Goal: Browse casually

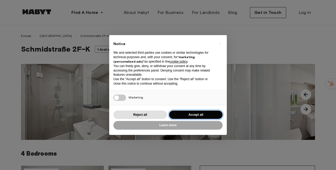
click at [205, 116] on button "Accept all" at bounding box center [196, 115] width 54 height 9
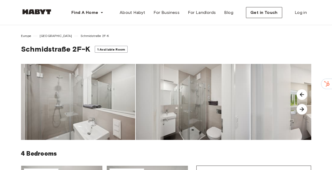
click at [301, 109] on img at bounding box center [302, 109] width 11 height 11
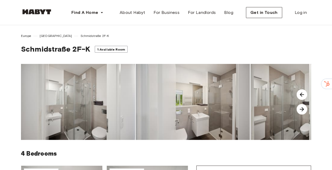
click at [301, 109] on img at bounding box center [302, 109] width 11 height 11
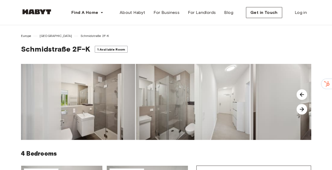
click at [301, 109] on img at bounding box center [302, 109] width 11 height 11
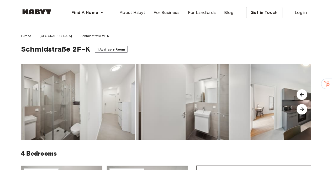
click at [301, 109] on img at bounding box center [302, 109] width 11 height 11
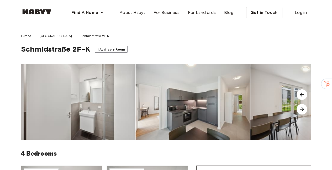
click at [301, 109] on img at bounding box center [302, 109] width 11 height 11
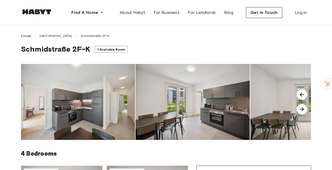
click at [301, 109] on img at bounding box center [302, 109] width 11 height 11
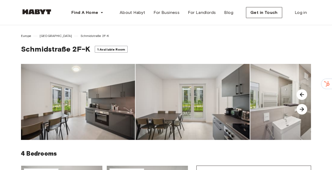
click at [301, 109] on img at bounding box center [302, 109] width 11 height 11
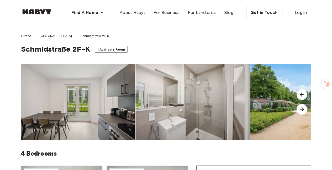
click at [301, 109] on img at bounding box center [302, 109] width 11 height 11
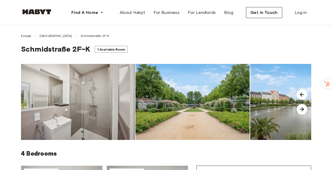
click at [301, 109] on img at bounding box center [302, 109] width 11 height 11
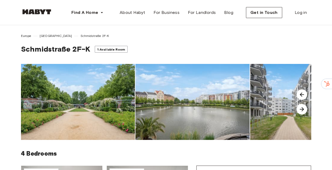
click at [302, 110] on img at bounding box center [302, 109] width 11 height 11
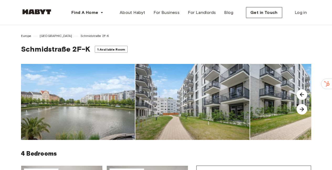
click at [302, 111] on img at bounding box center [302, 109] width 11 height 11
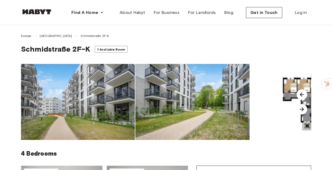
click at [302, 111] on img at bounding box center [302, 109] width 11 height 11
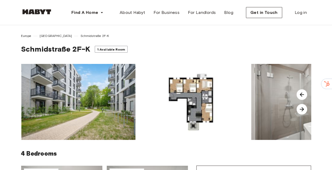
click at [302, 111] on img at bounding box center [302, 109] width 11 height 11
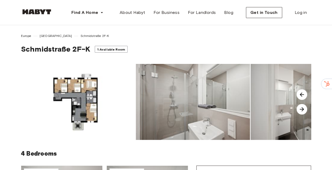
click at [302, 111] on img at bounding box center [302, 109] width 11 height 11
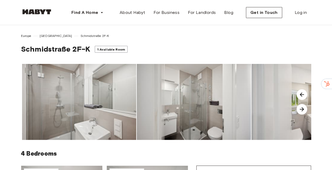
click at [302, 111] on img at bounding box center [302, 109] width 11 height 11
